Goal: Information Seeking & Learning: Find specific fact

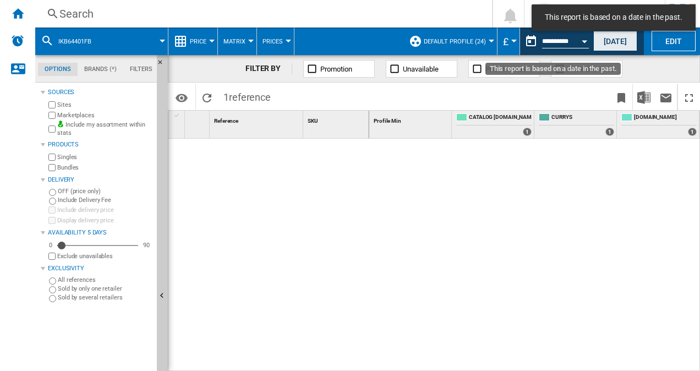
click at [604, 44] on button "[DATE]" at bounding box center [615, 41] width 44 height 20
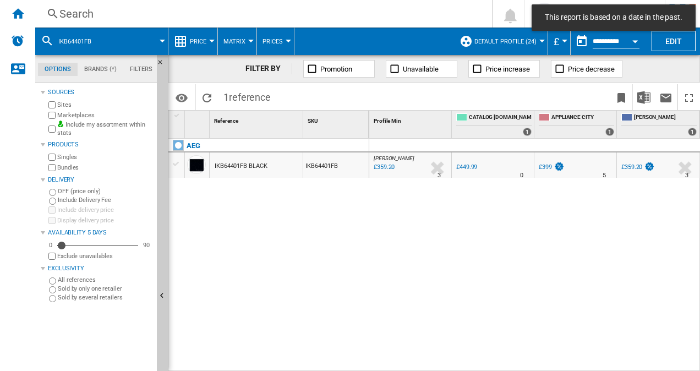
click at [122, 43] on span at bounding box center [135, 42] width 56 height 28
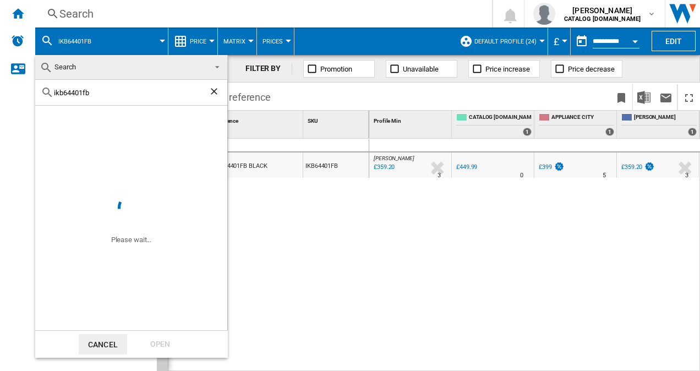
drag, startPoint x: 105, startPoint y: 95, endPoint x: -2, endPoint y: 88, distance: 107.6
click at [0, 88] on html "In order to access Insight, please log out and log in again OK NEW Search Searc…" at bounding box center [350, 185] width 700 height 371
type input "lfr61944b"
click at [171, 343] on div "Open" at bounding box center [160, 344] width 48 height 20
